Goal: Task Accomplishment & Management: Use online tool/utility

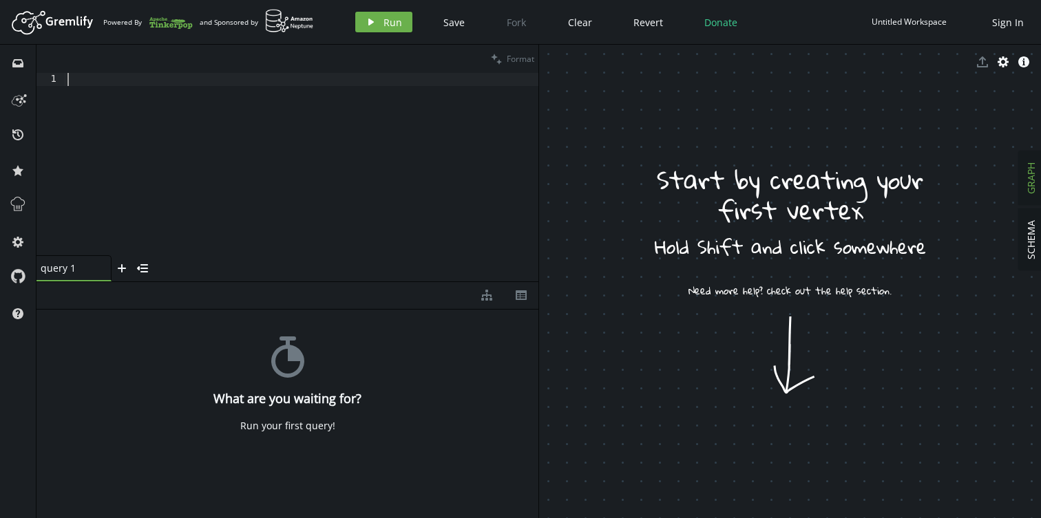
click at [303, 167] on div at bounding box center [301, 177] width 473 height 209
click at [1000, 65] on icon "button" at bounding box center [1002, 61] width 11 height 11
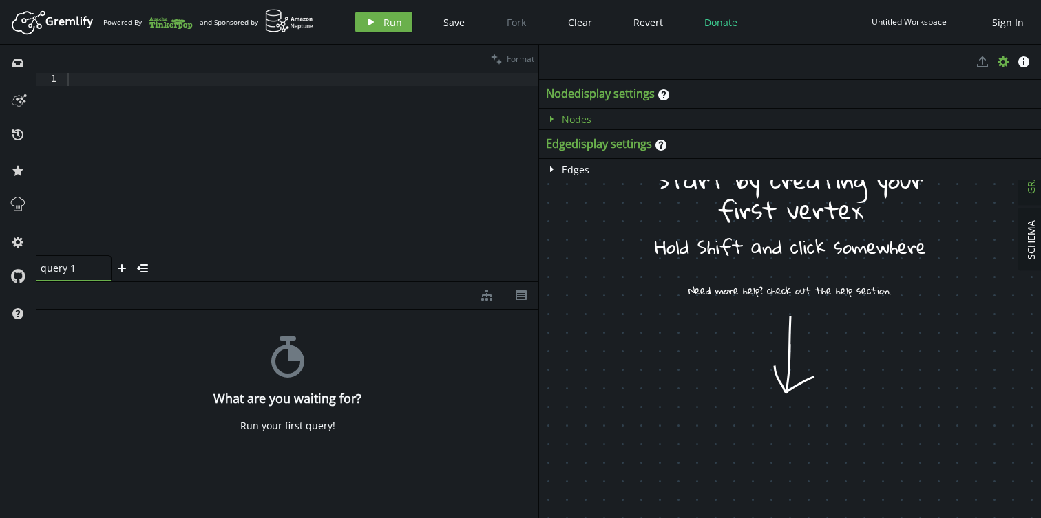
click at [553, 118] on icon "caret-right" at bounding box center [551, 119] width 11 height 11
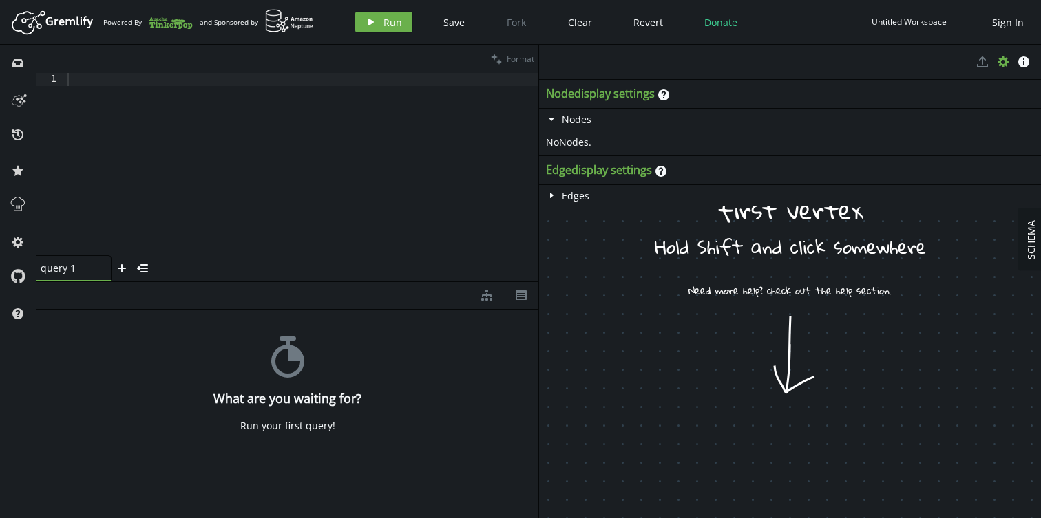
click at [573, 146] on div "No Node s." at bounding box center [790, 142] width 502 height 26
click at [1003, 61] on icon "cog" at bounding box center [1002, 61] width 11 height 11
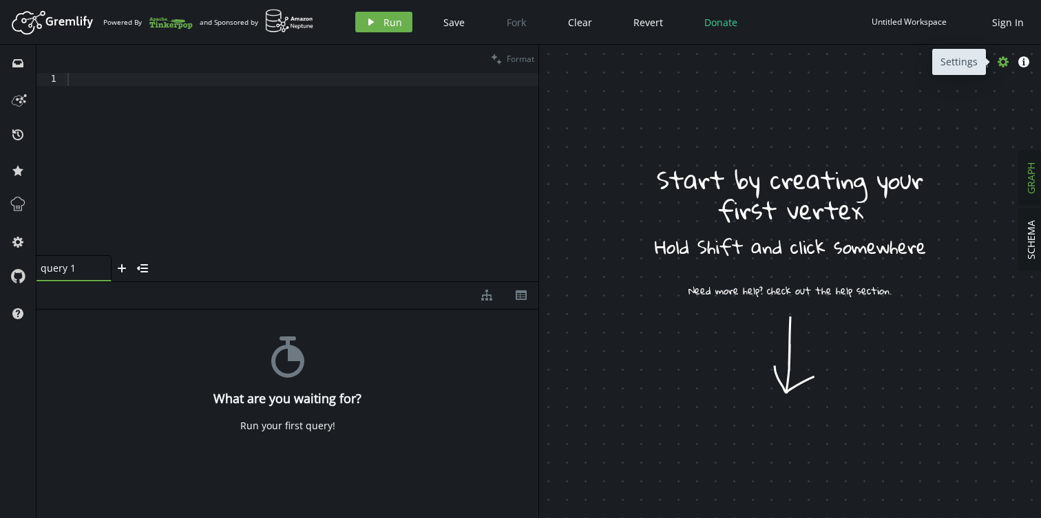
click at [1003, 61] on icon "cog" at bounding box center [1002, 61] width 11 height 11
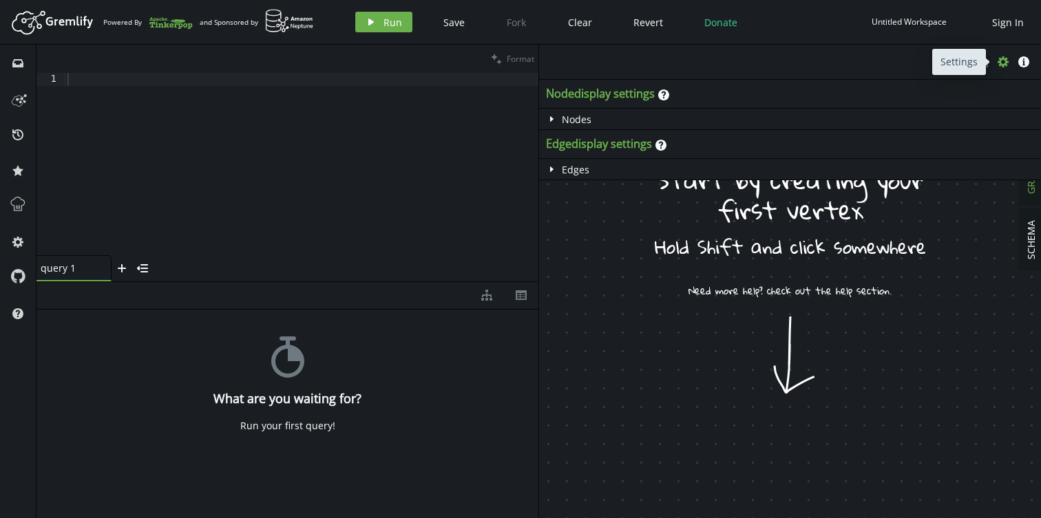
click at [1003, 61] on icon "cog" at bounding box center [1002, 61] width 11 height 11
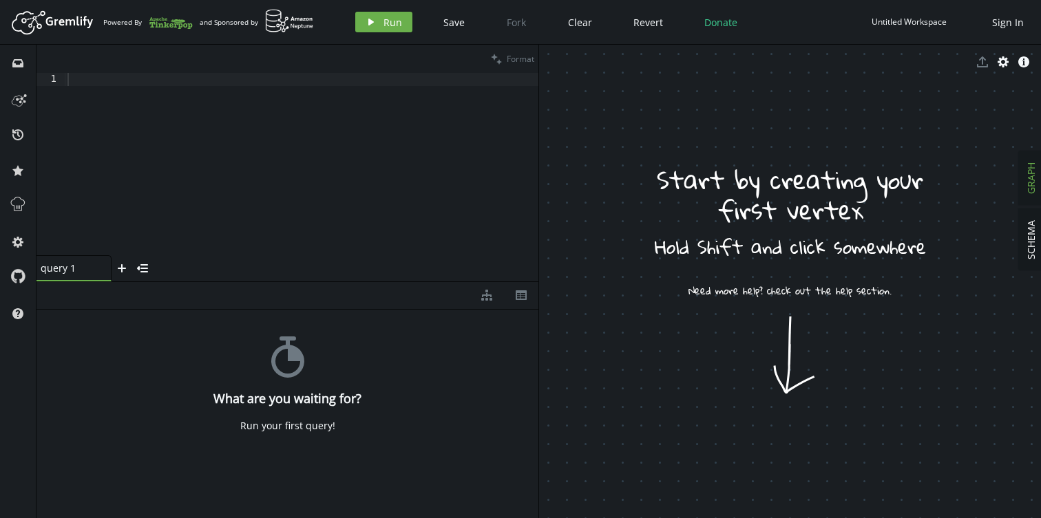
click at [912, 21] on div "Untitled Workspace" at bounding box center [908, 22] width 75 height 10
click at [1011, 23] on span "Sign In" at bounding box center [1008, 22] width 32 height 13
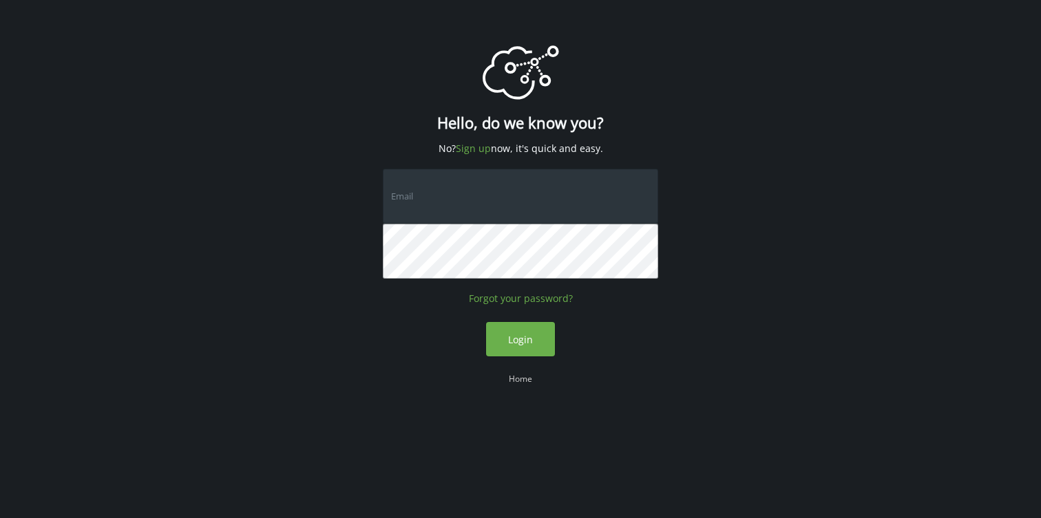
click at [487, 200] on input "text" at bounding box center [520, 196] width 275 height 55
click at [632, 195] on input "text" at bounding box center [520, 196] width 275 height 55
click at [478, 147] on link "Sign up" at bounding box center [473, 148] width 35 height 13
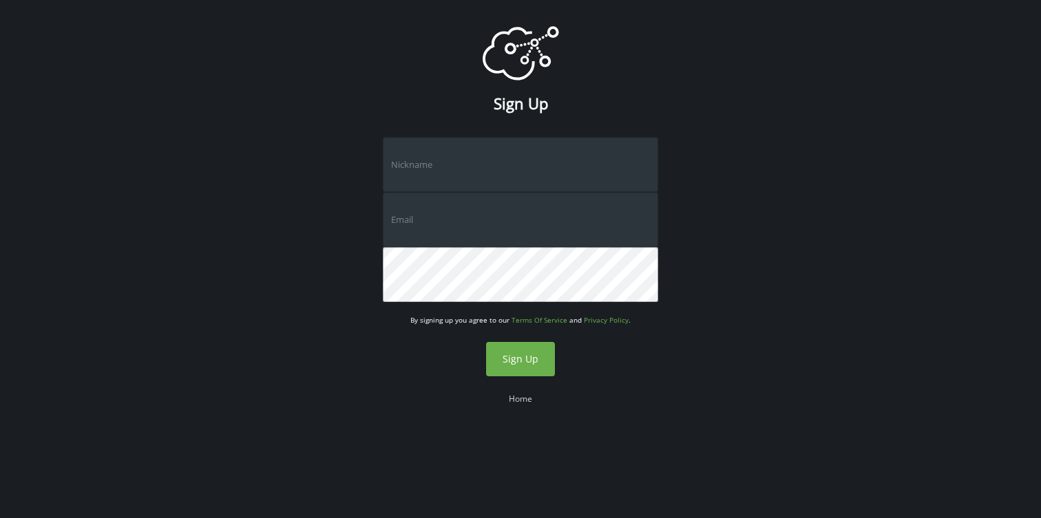
click at [472, 157] on input "text" at bounding box center [520, 164] width 275 height 55
click at [473, 163] on input "text" at bounding box center [520, 164] width 275 height 55
type input "ganesmo"
click at [441, 237] on input "text" at bounding box center [520, 219] width 275 height 55
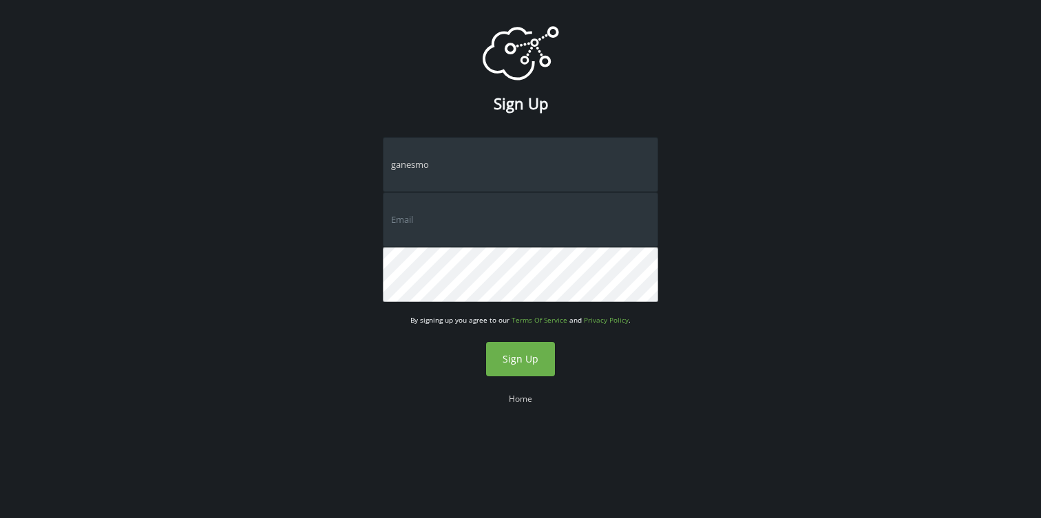
type input "[EMAIL_ADDRESS][DOMAIN_NAME]"
click at [487, 169] on input "ganesmo" at bounding box center [520, 164] width 275 height 55
type input "ganesmoe"
click at [519, 359] on span "Sign Up" at bounding box center [520, 358] width 36 height 13
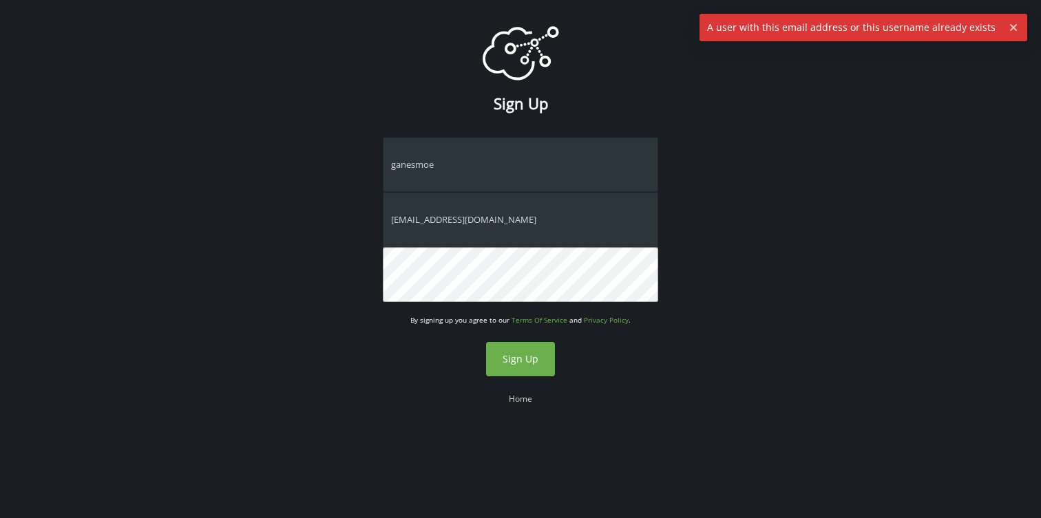
click at [504, 228] on input "[EMAIL_ADDRESS][DOMAIN_NAME]" at bounding box center [520, 219] width 275 height 55
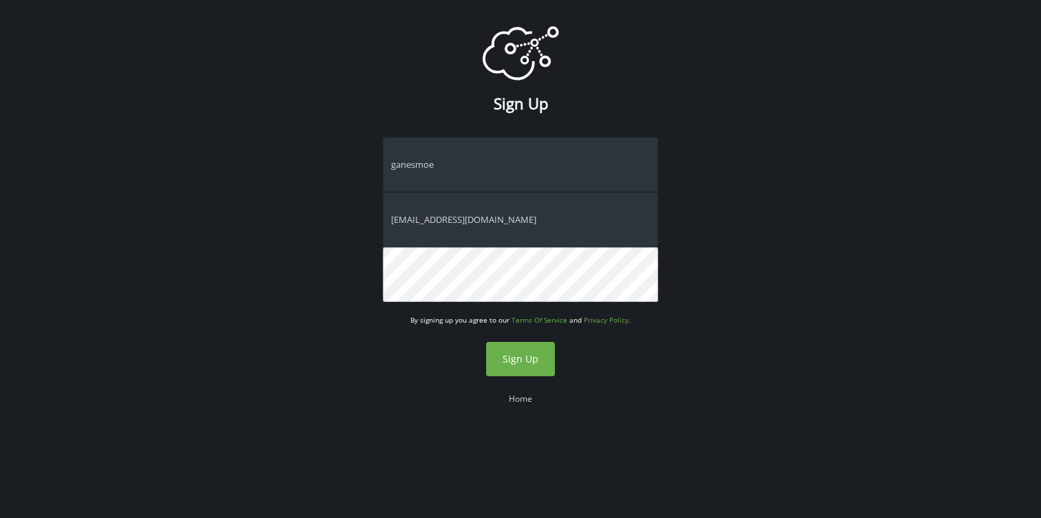
click at [624, 356] on div "logo Created with Sketch. Sign Up ganesmoe [EMAIL_ADDRESS][DOMAIN_NAME] By sign…" at bounding box center [520, 223] width 275 height 447
click at [515, 400] on link "Home" at bounding box center [520, 399] width 23 height 12
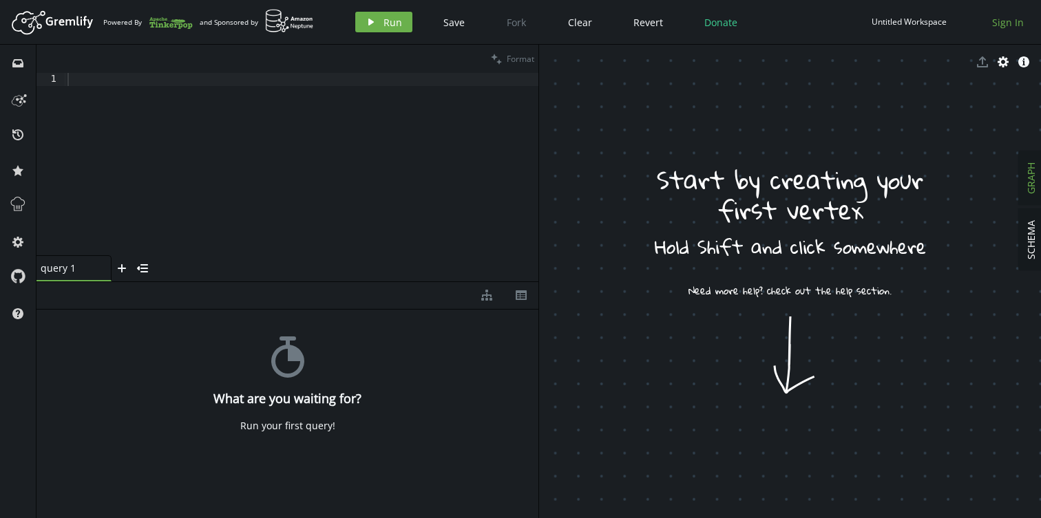
click at [1009, 17] on span "Sign In" at bounding box center [1008, 22] width 32 height 13
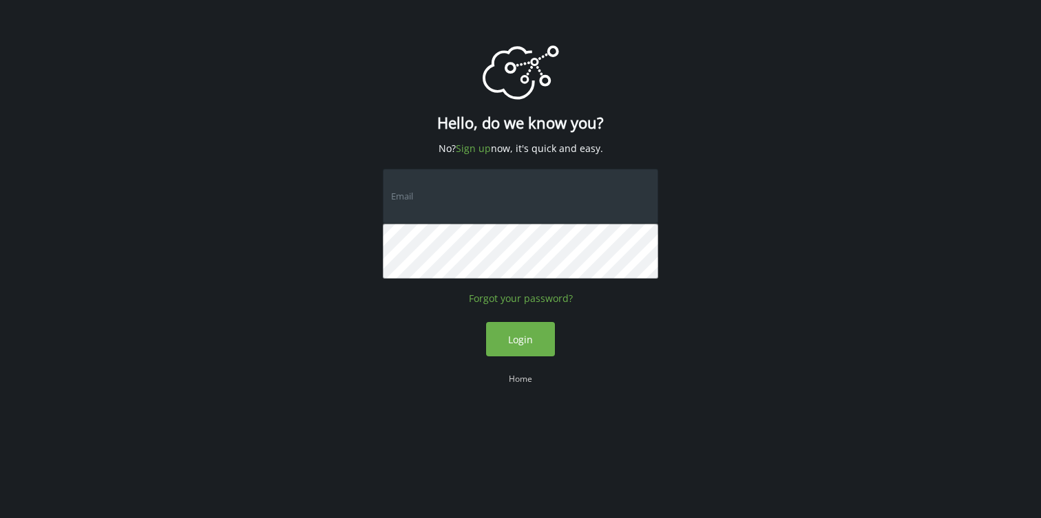
click at [485, 193] on input "text" at bounding box center [520, 196] width 275 height 55
paste input "[EMAIL_ADDRESS][DOMAIN_NAME]"
type input "[EMAIL_ADDRESS][DOMAIN_NAME]"
click at [529, 333] on span "Login" at bounding box center [520, 339] width 25 height 13
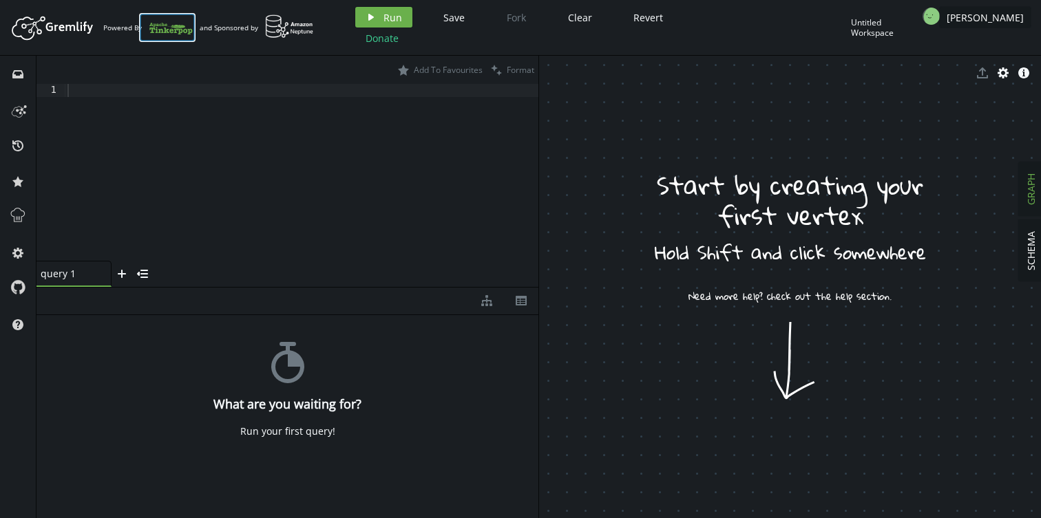
click at [178, 30] on icon at bounding box center [171, 27] width 44 height 22
click at [17, 248] on icon at bounding box center [17, 253] width 11 height 11
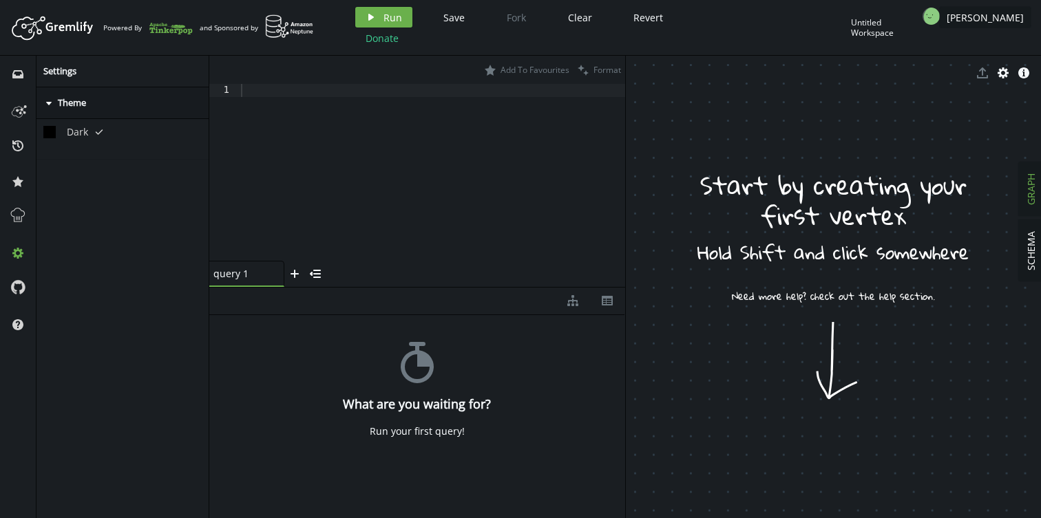
click at [100, 132] on icon at bounding box center [100, 132] width 8 height 6
click at [52, 134] on circle at bounding box center [50, 132] width 22 height 22
click at [16, 215] on icon at bounding box center [18, 215] width 18 height 18
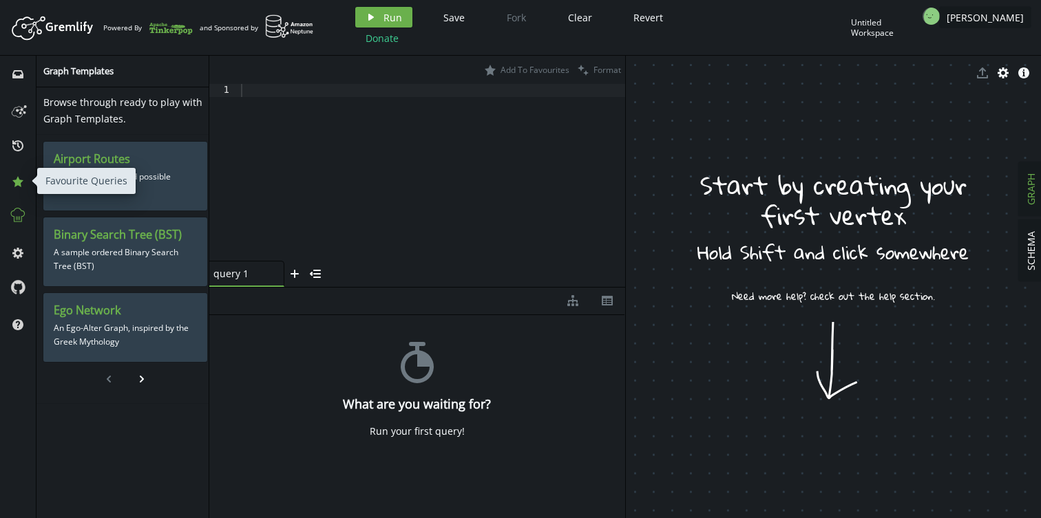
click at [17, 185] on icon at bounding box center [17, 181] width 11 height 11
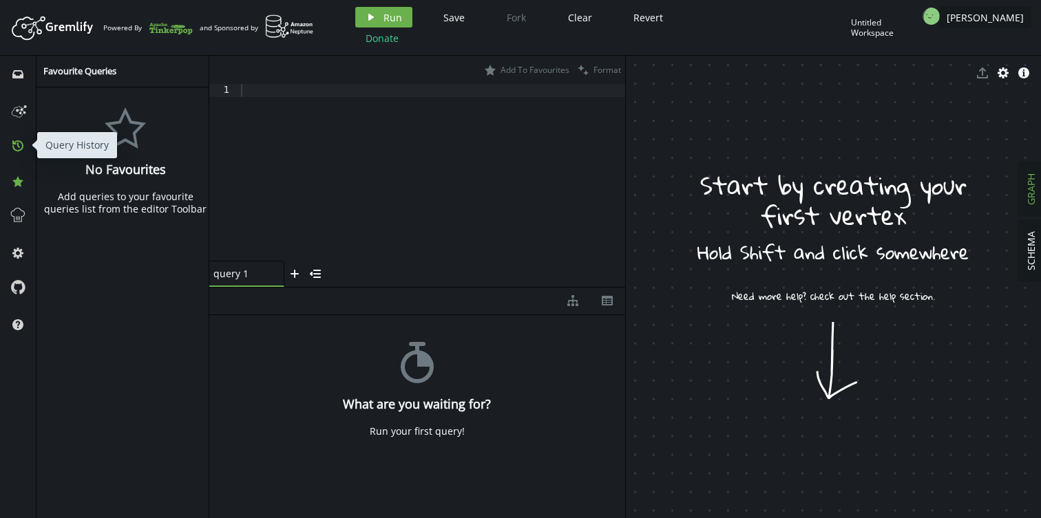
click at [14, 149] on icon at bounding box center [17, 145] width 11 height 11
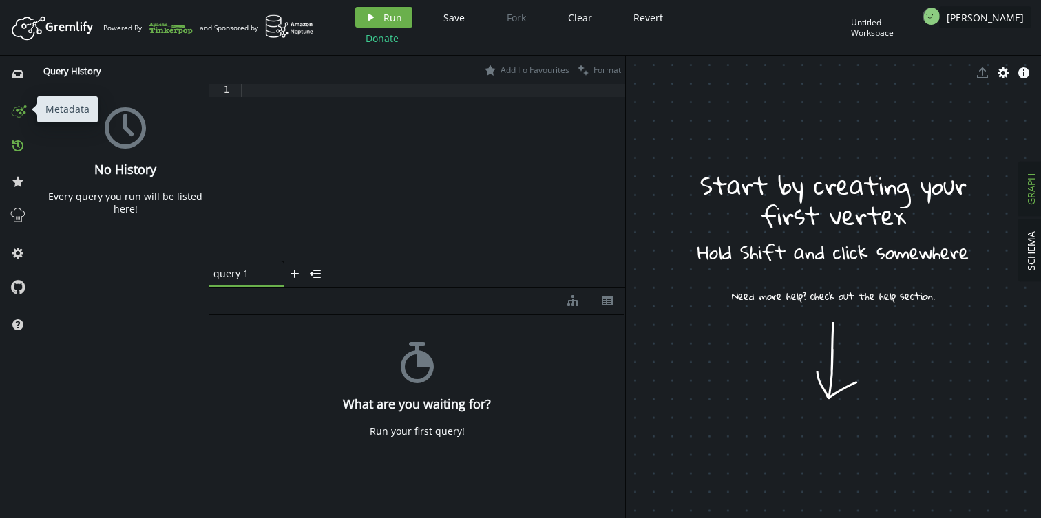
click at [25, 112] on circle at bounding box center [23, 111] width 1 height 1
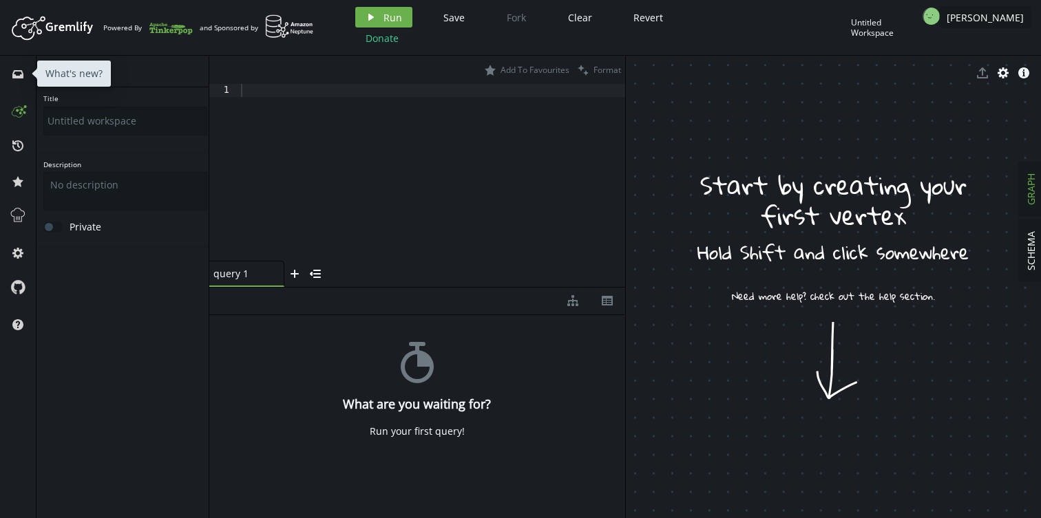
click at [17, 85] on span "inbox" at bounding box center [18, 74] width 22 height 36
click at [994, 28] on span "[PERSON_NAME]" at bounding box center [976, 27] width 108 height 41
click at [310, 140] on div at bounding box center [431, 185] width 387 height 203
click at [391, 22] on span "Run" at bounding box center [392, 17] width 19 height 13
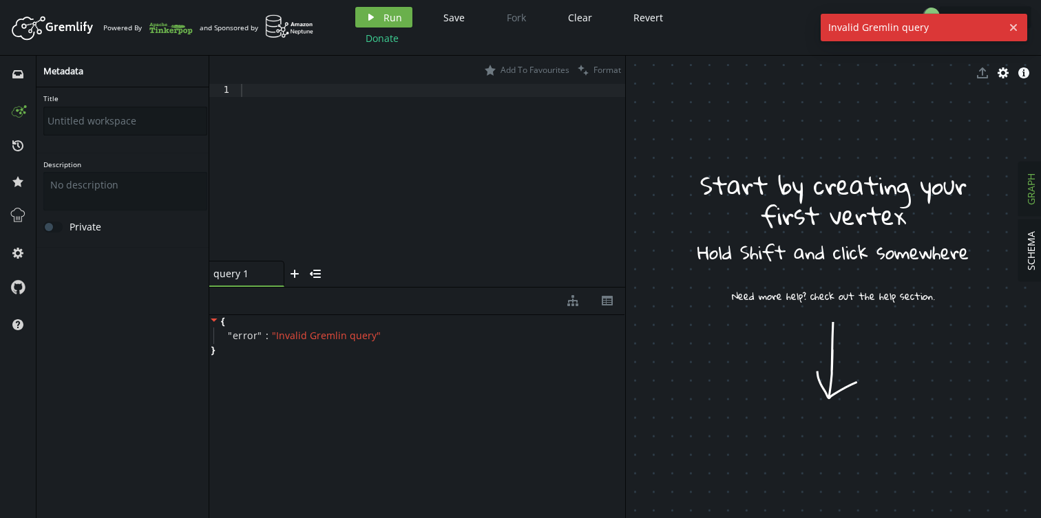
click at [76, 122] on input "Title" at bounding box center [125, 121] width 164 height 29
click at [66, 184] on textarea "Description" at bounding box center [125, 191] width 164 height 39
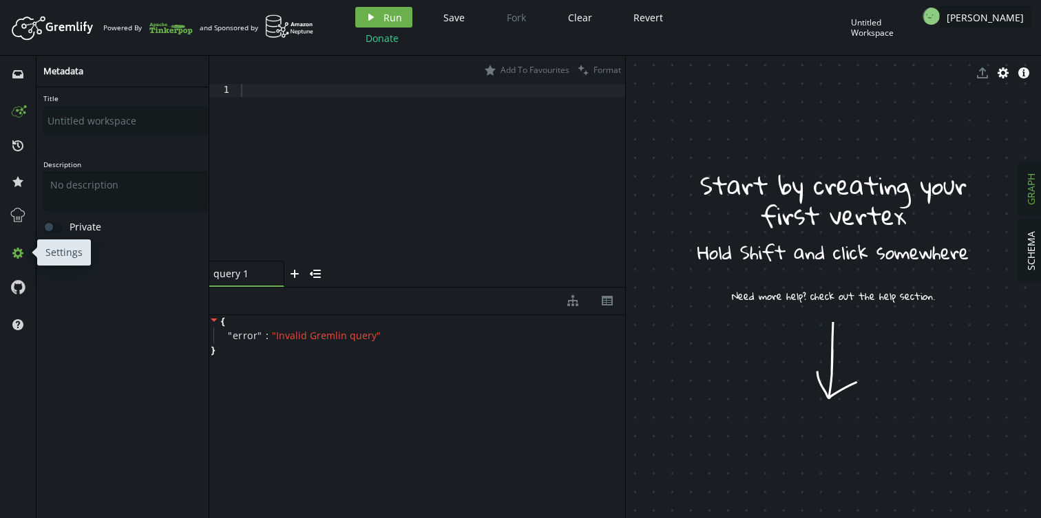
click at [20, 251] on icon at bounding box center [17, 253] width 11 height 11
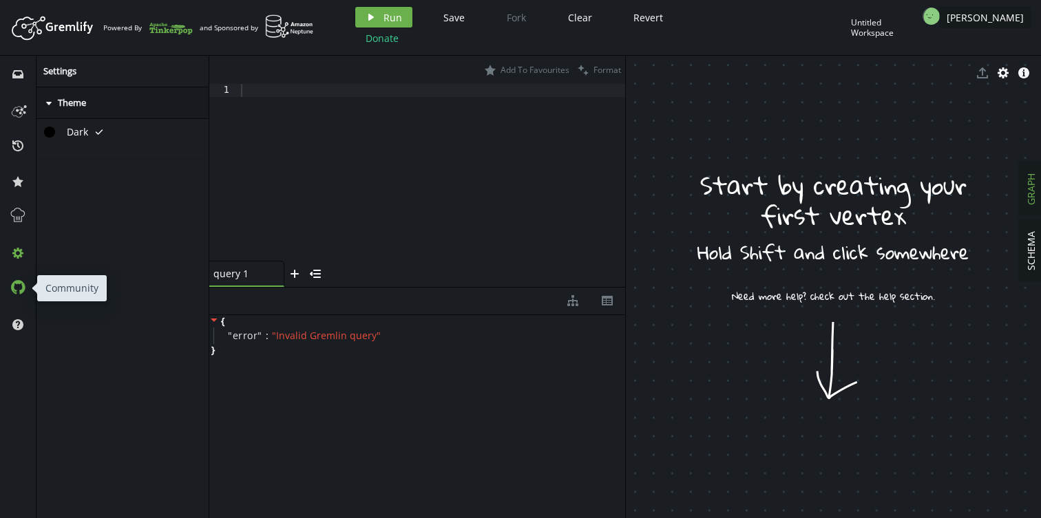
click at [16, 286] on icon at bounding box center [17, 286] width 15 height 15
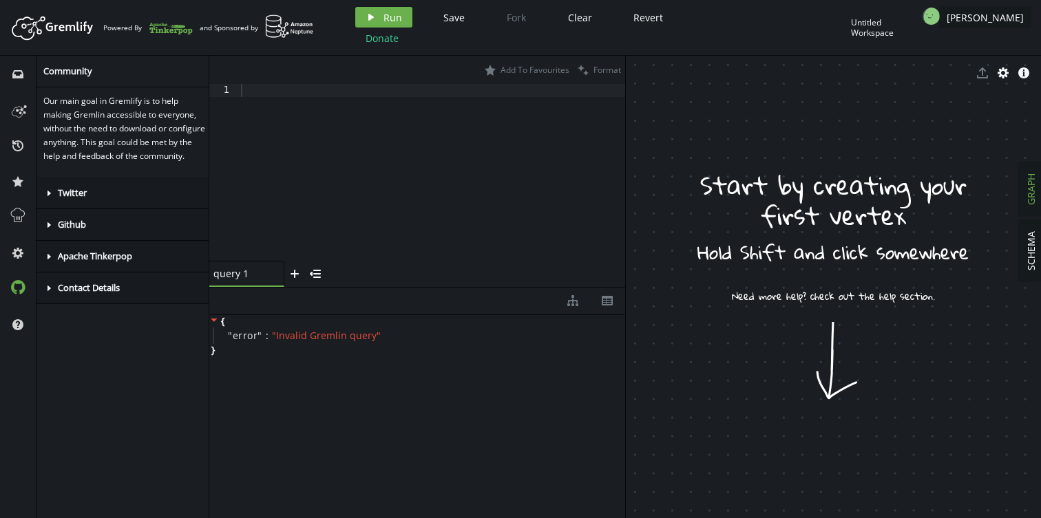
click at [58, 262] on span "Apache Tinkerpop" at bounding box center [95, 256] width 74 height 12
click at [81, 231] on span "Github" at bounding box center [72, 224] width 28 height 12
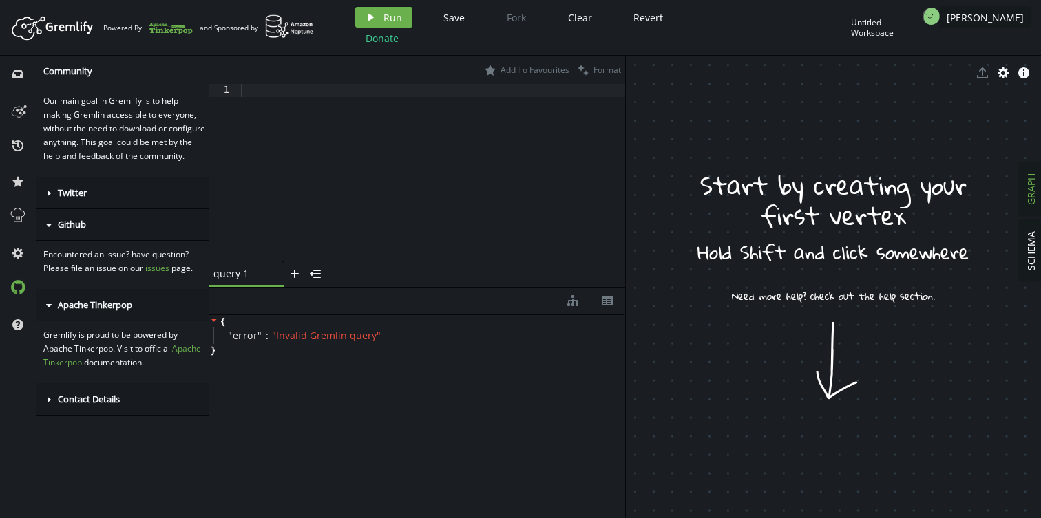
click at [81, 199] on span "Twitter" at bounding box center [72, 192] width 29 height 12
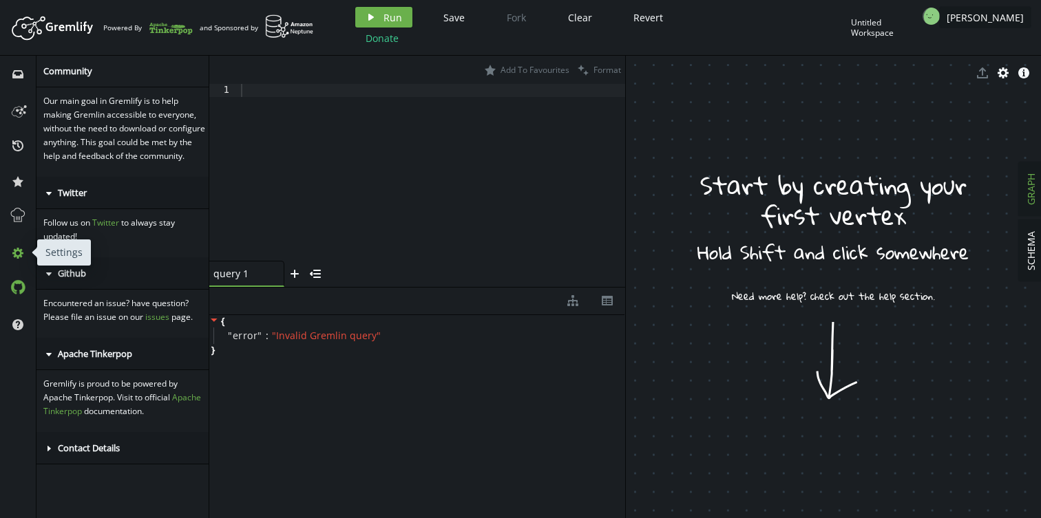
click at [17, 252] on icon "cog" at bounding box center [17, 253] width 11 height 11
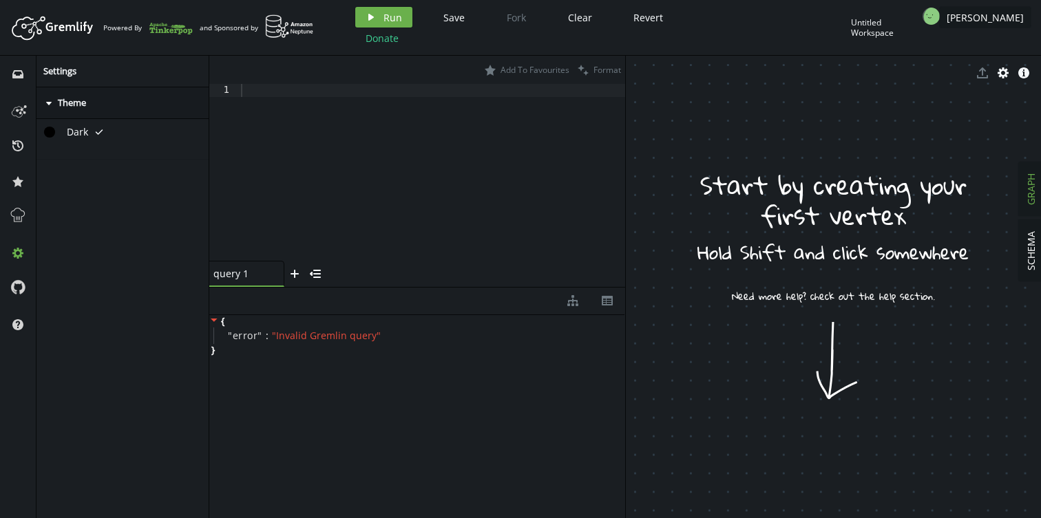
click at [64, 73] on span "Settings" at bounding box center [59, 71] width 33 height 12
click at [994, 22] on span "[PERSON_NAME]" at bounding box center [984, 17] width 77 height 13
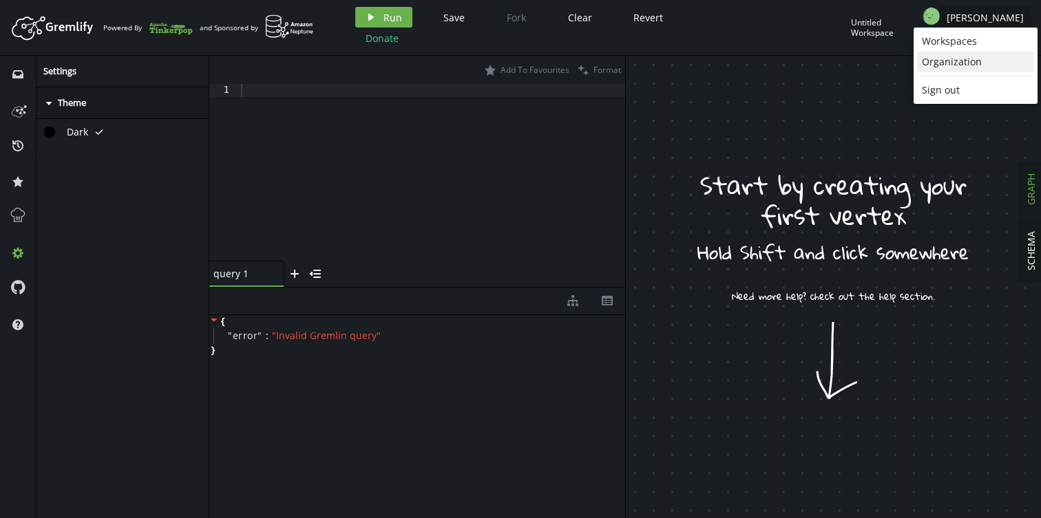
click at [963, 59] on div "Organization" at bounding box center [974, 62] width 107 height 14
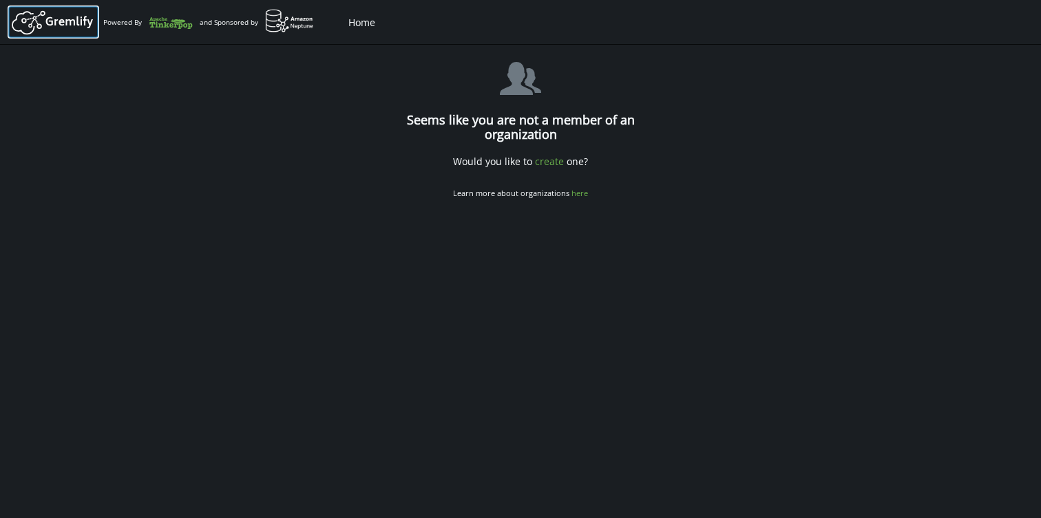
click at [34, 23] on icon "Artboard Created with Sketch." at bounding box center [53, 22] width 86 height 28
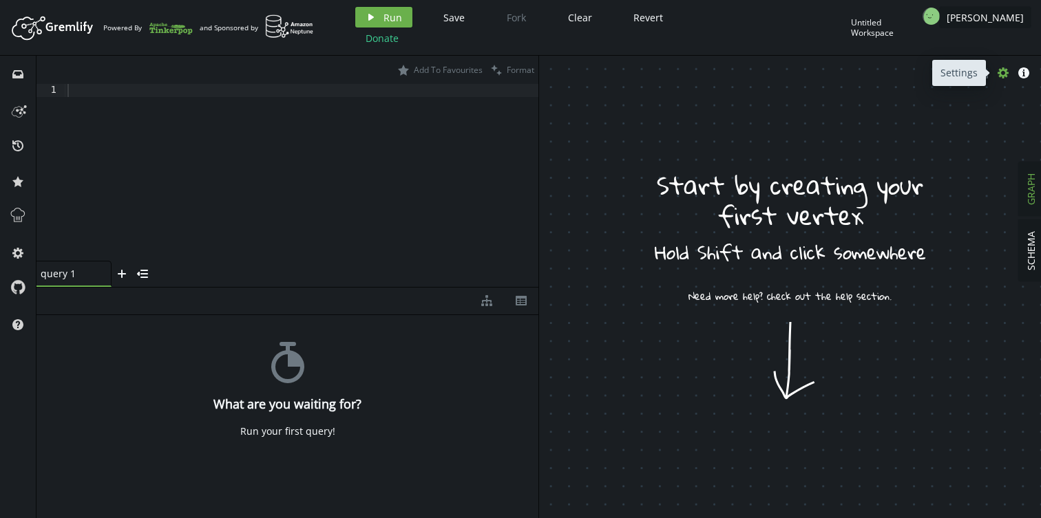
click at [1003, 72] on icon "cog" at bounding box center [1002, 72] width 11 height 11
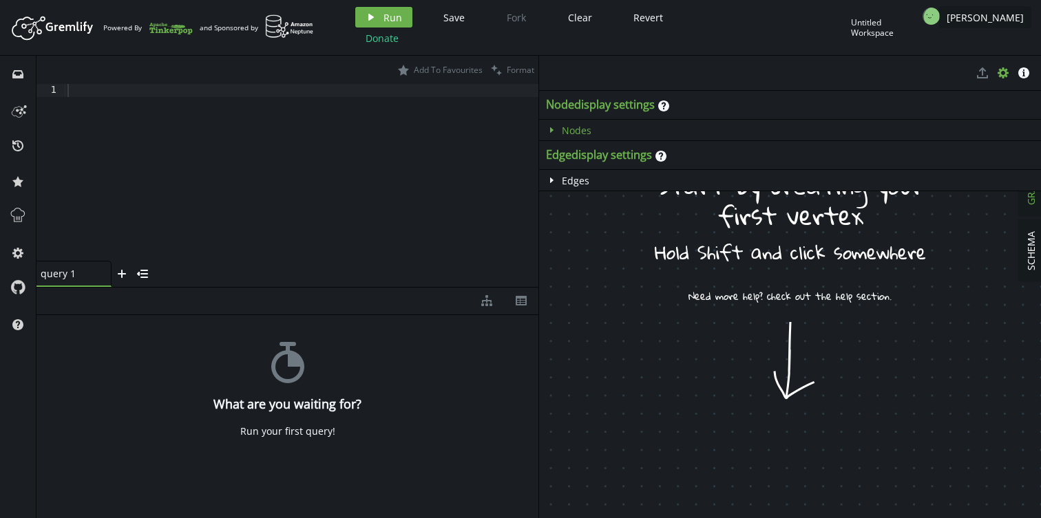
click at [566, 131] on span "Nodes" at bounding box center [577, 130] width 30 height 13
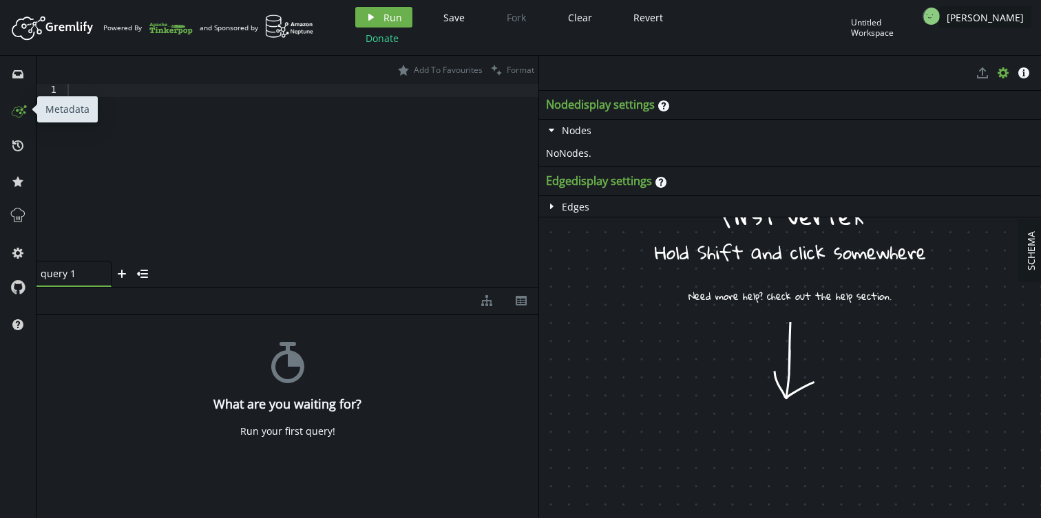
click at [21, 112] on icon at bounding box center [18, 109] width 22 height 22
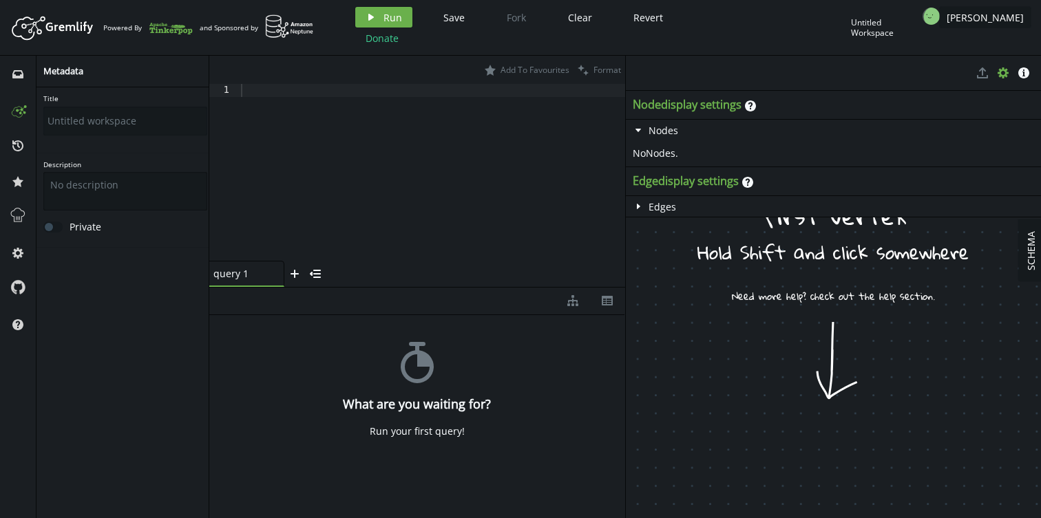
click at [106, 178] on textarea "Description" at bounding box center [125, 191] width 164 height 39
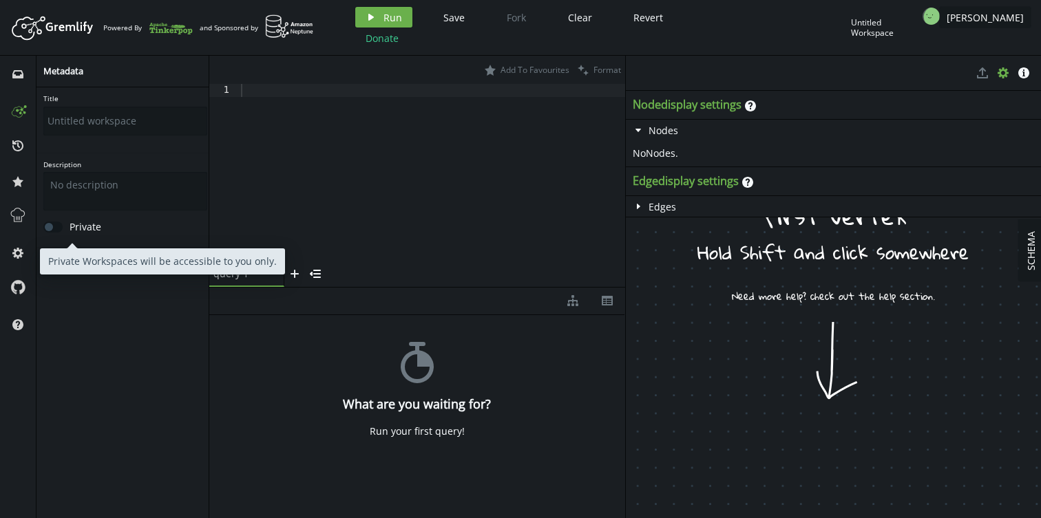
click at [83, 231] on label "Private" at bounding box center [72, 227] width 58 height 12
click at [55, 231] on input "Private" at bounding box center [50, 227] width 9 height 9
checkbox input "true"
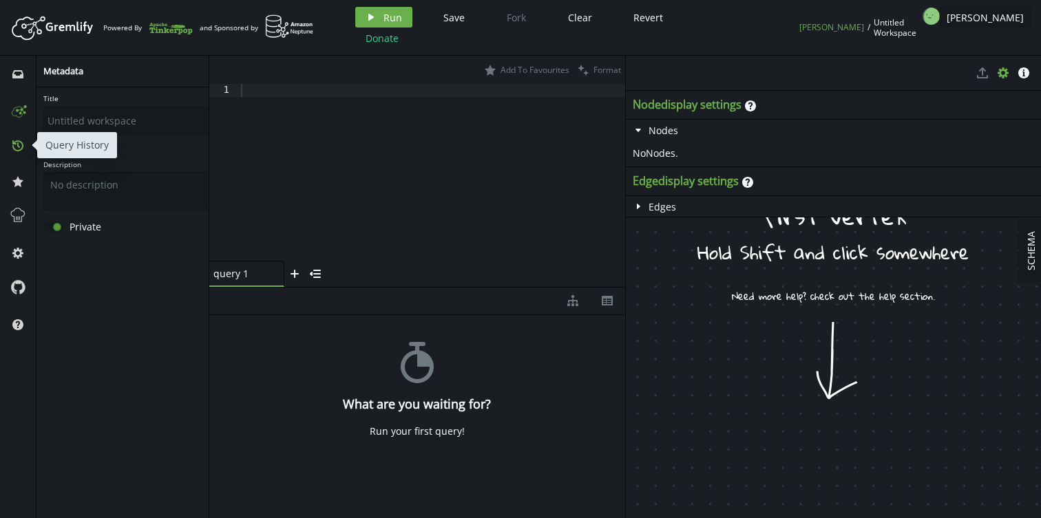
click at [14, 145] on icon "history" at bounding box center [17, 145] width 11 height 11
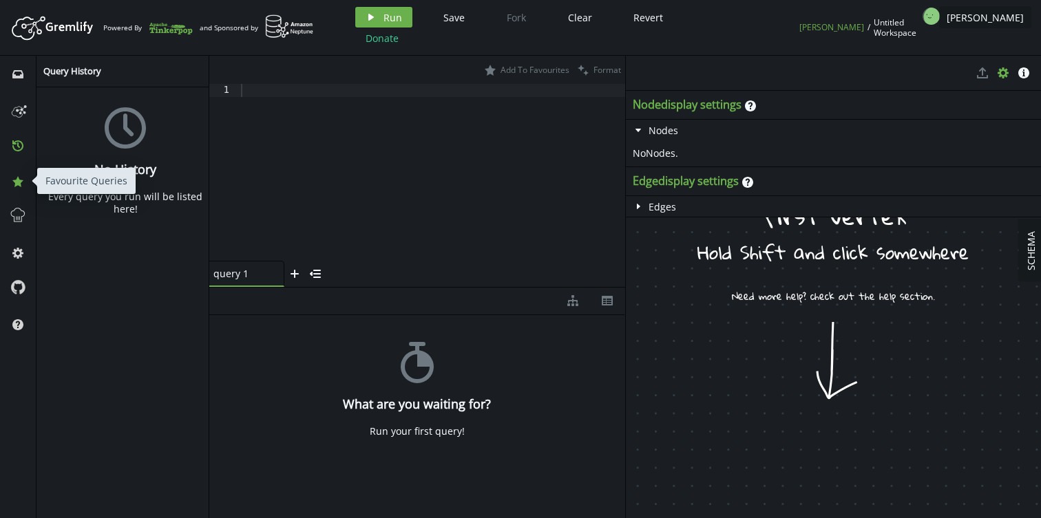
click at [17, 184] on icon at bounding box center [17, 181] width 11 height 11
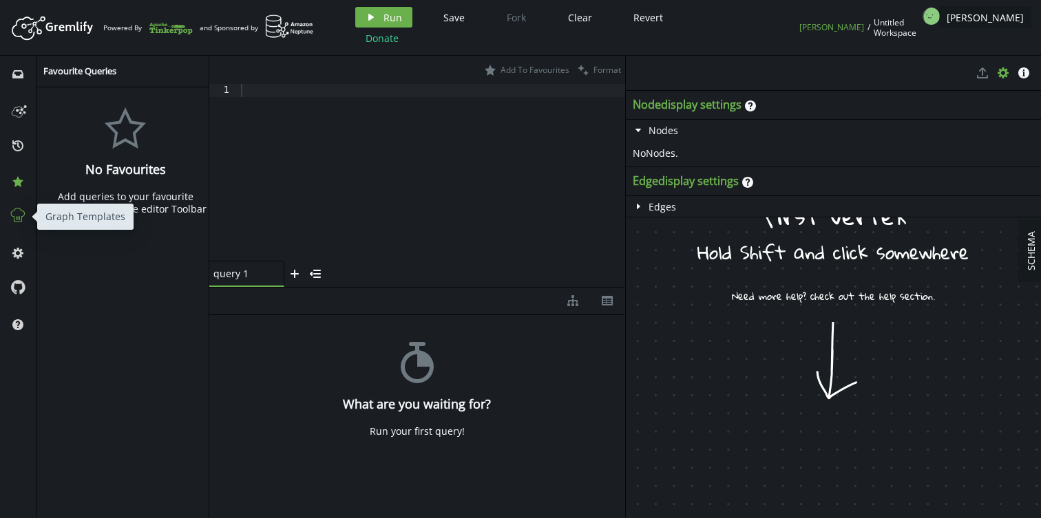
click at [17, 217] on icon at bounding box center [18, 215] width 18 height 18
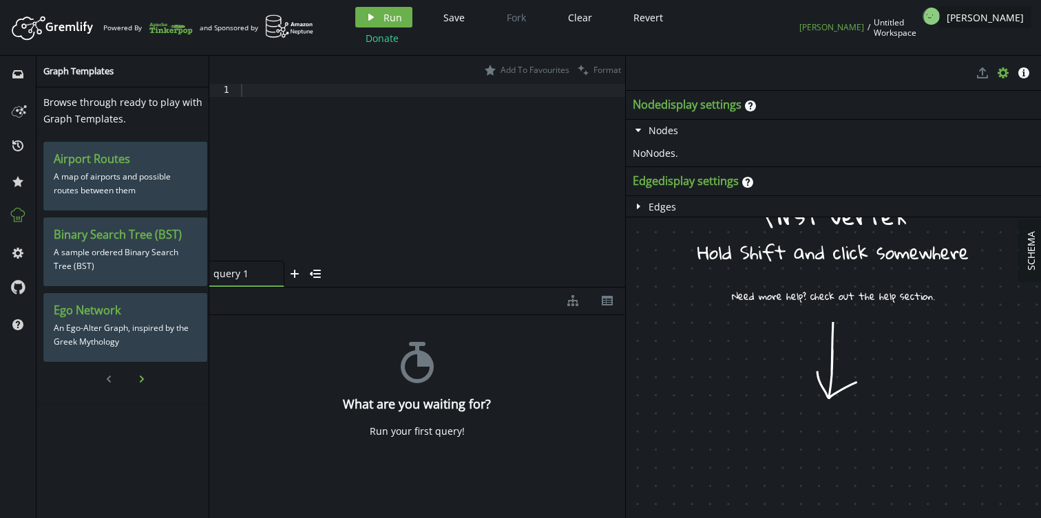
click at [140, 379] on icon "button" at bounding box center [142, 379] width 4 height 7
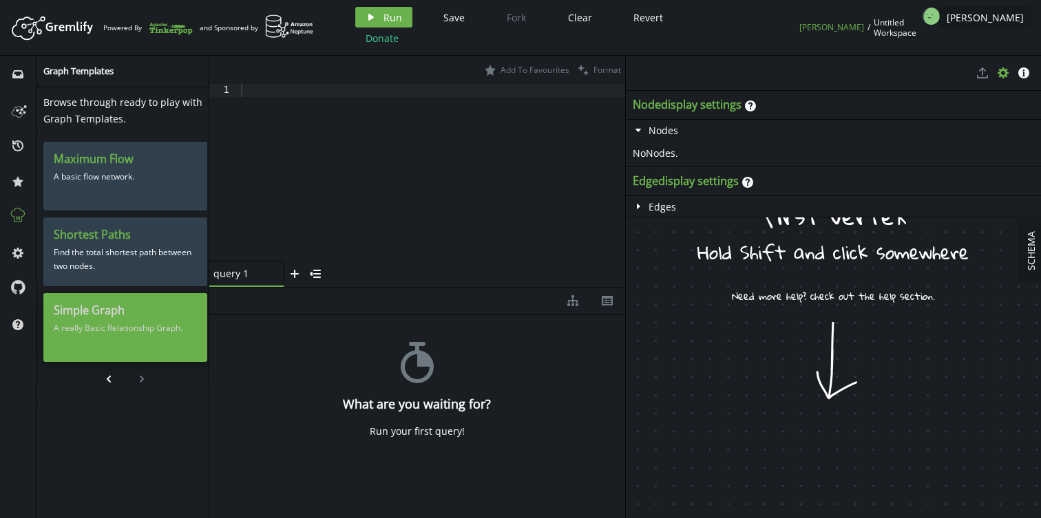
click at [116, 321] on p "A really Basic Relationship Graph." at bounding box center [125, 328] width 143 height 21
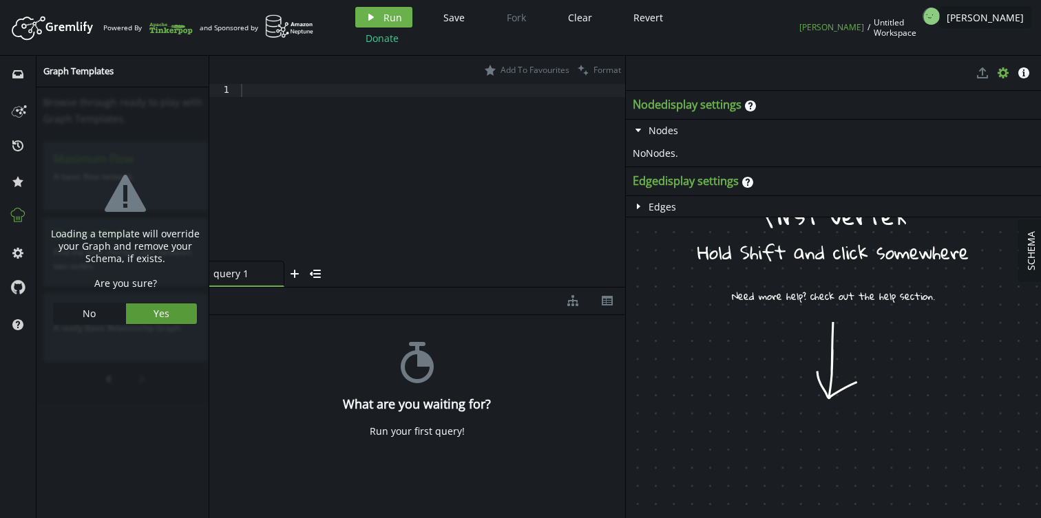
click at [145, 309] on button "Yes" at bounding box center [162, 313] width 72 height 21
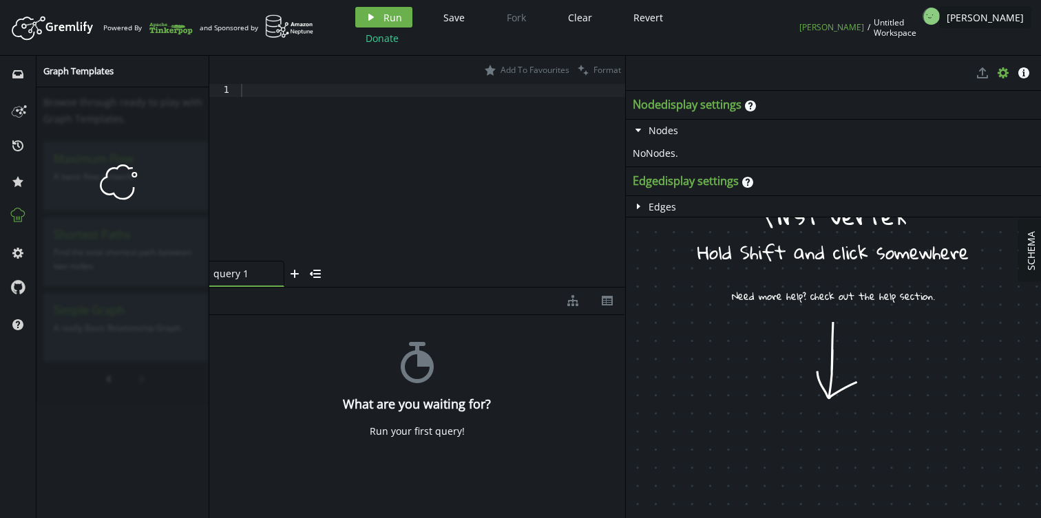
select select "label"
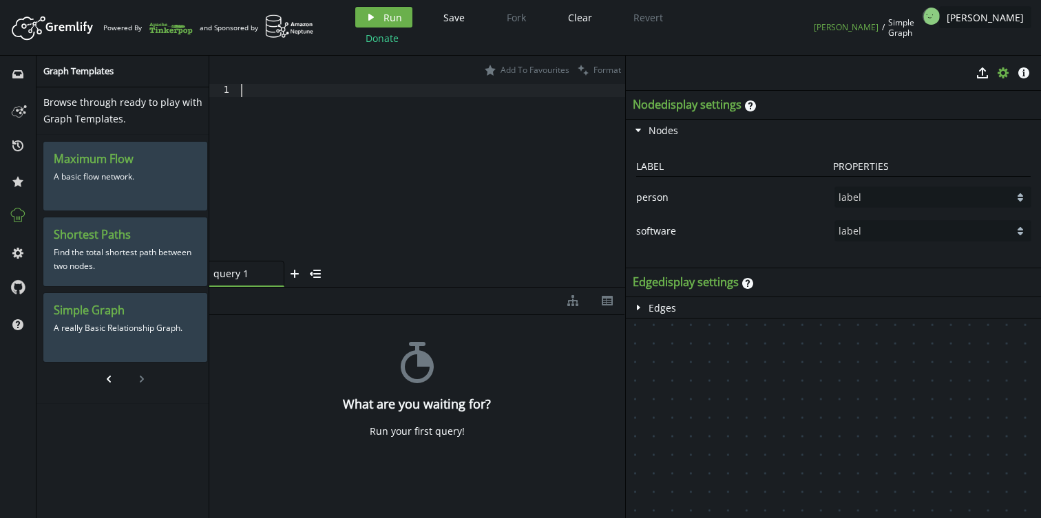
click at [297, 104] on div at bounding box center [431, 185] width 387 height 203
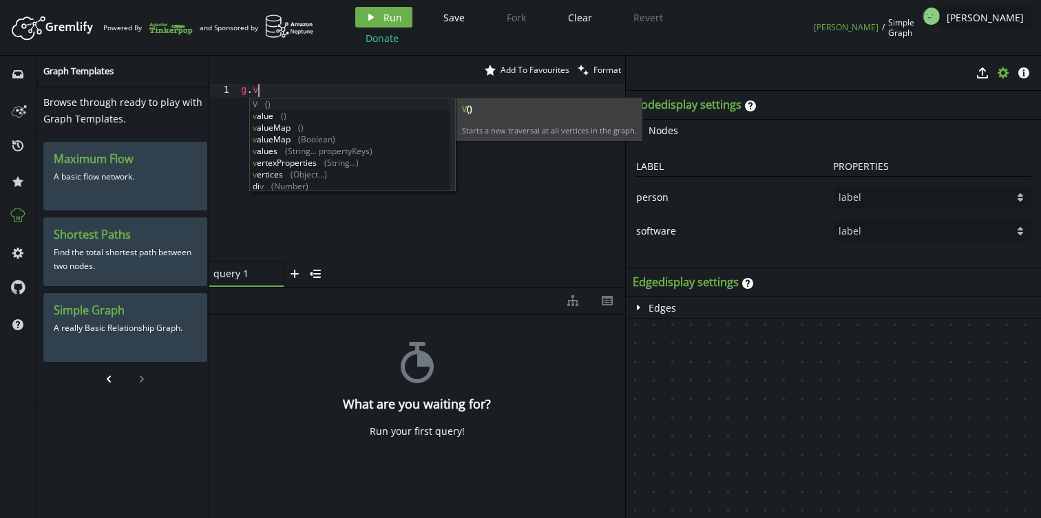
scroll to position [0, 17]
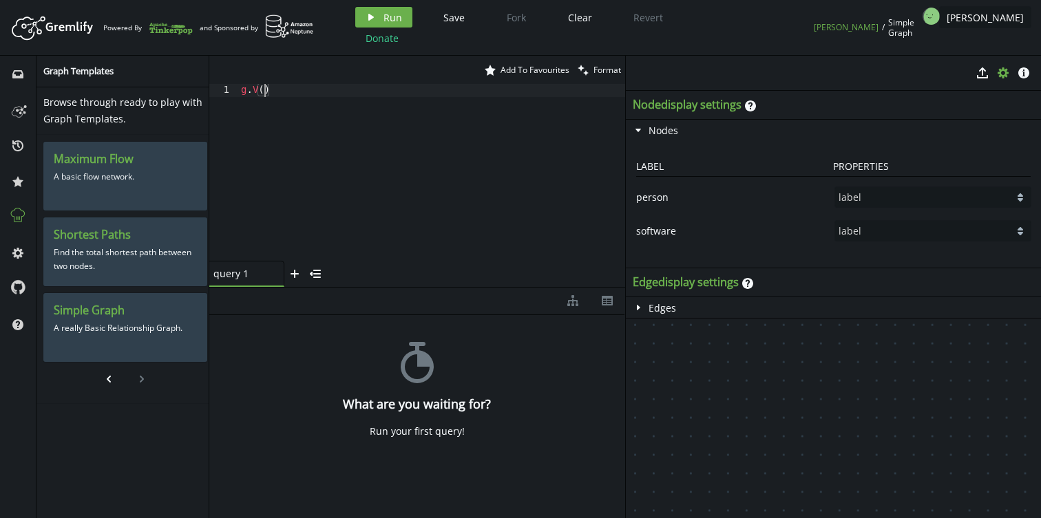
click at [401, 101] on div "g . V ( )" at bounding box center [431, 185] width 387 height 203
type textarea "g.V()"
click at [387, 11] on span "Run" at bounding box center [392, 17] width 19 height 13
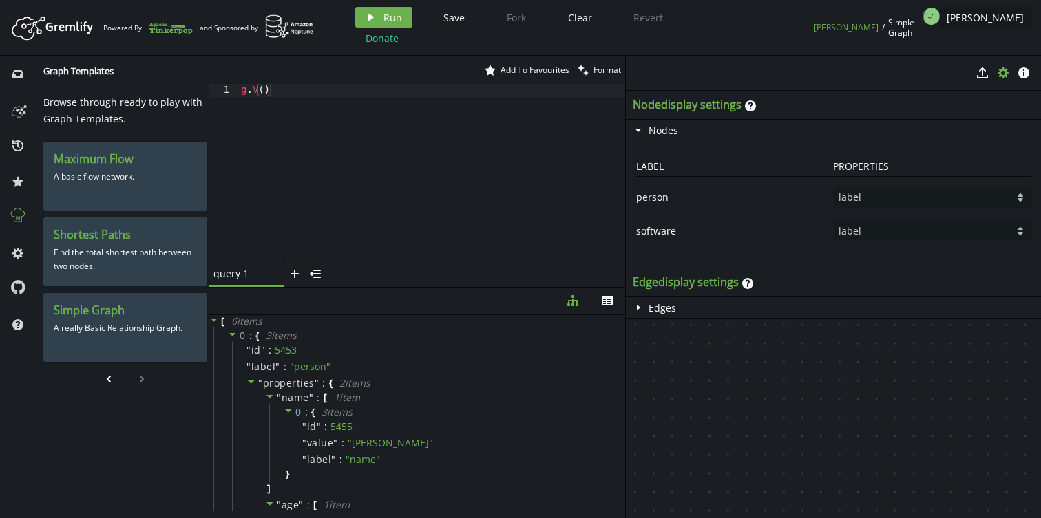
click at [394, 99] on div "g . V ( )" at bounding box center [431, 185] width 387 height 203
click at [110, 372] on button "chevron-left" at bounding box center [108, 379] width 21 height 21
click at [17, 254] on icon "cog" at bounding box center [17, 253] width 11 height 11
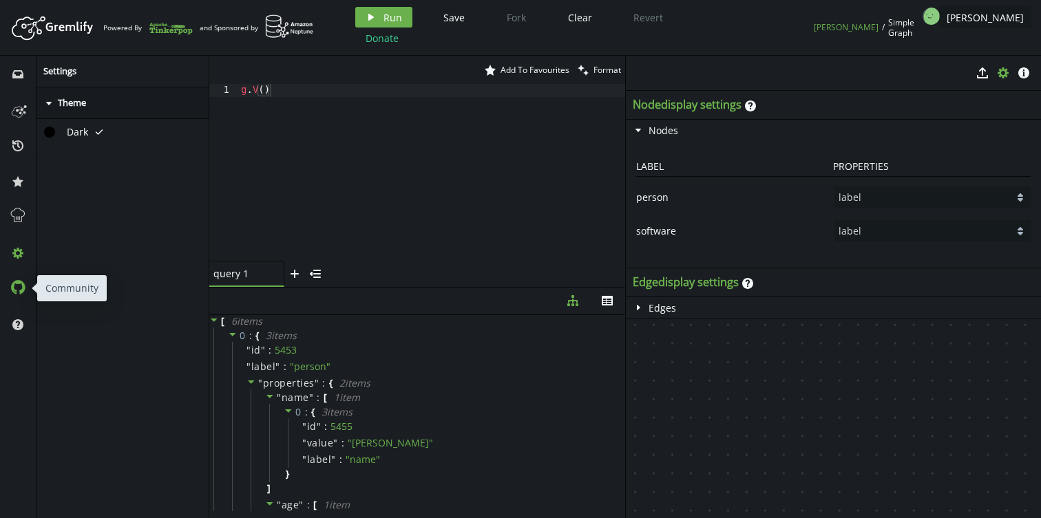
click at [17, 290] on icon at bounding box center [18, 287] width 14 height 14
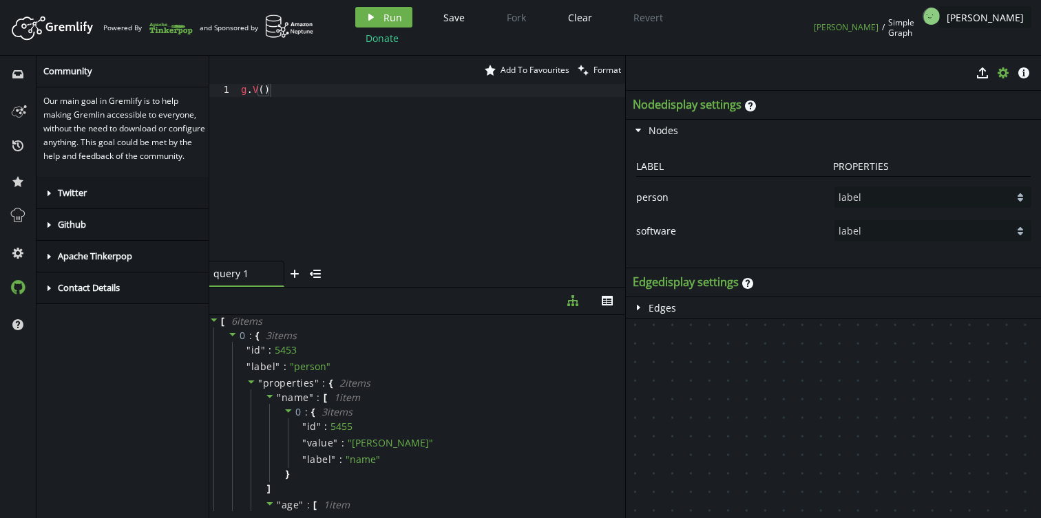
click at [122, 405] on div "Our main goal in Gremlify is to help making Gremlin accessible to everyone, wit…" at bounding box center [125, 305] width 178 height 436
click at [52, 294] on icon "caret-right" at bounding box center [48, 288] width 11 height 11
click at [47, 262] on icon "caret-right" at bounding box center [48, 256] width 11 height 11
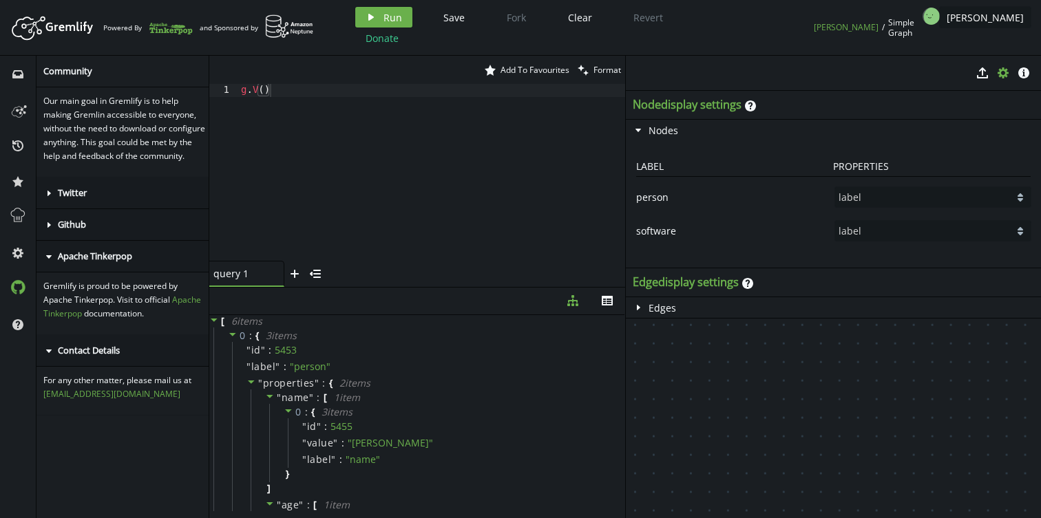
click at [47, 262] on icon "caret-right" at bounding box center [48, 256] width 11 height 11
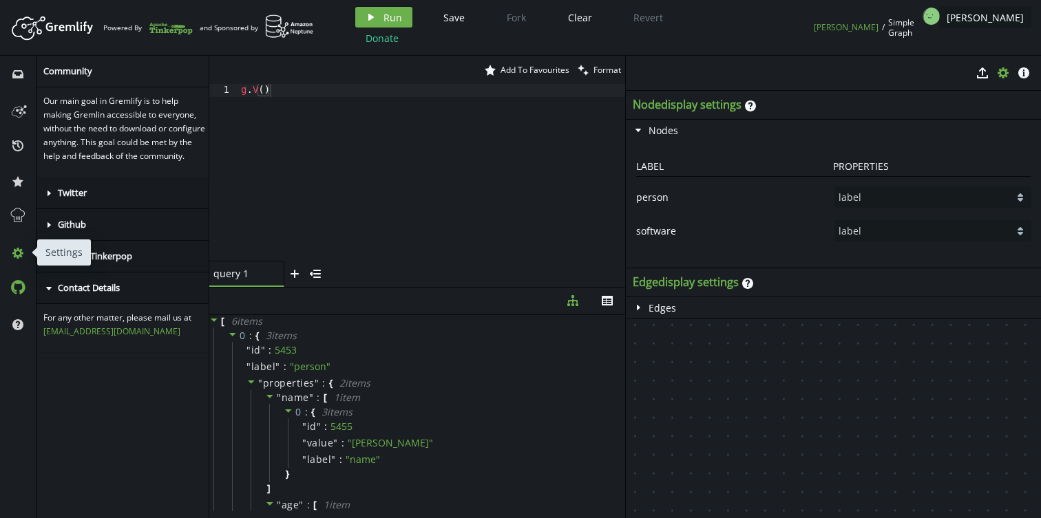
click at [16, 248] on icon "cog" at bounding box center [17, 253] width 11 height 11
